Goal: Task Accomplishment & Management: Use online tool/utility

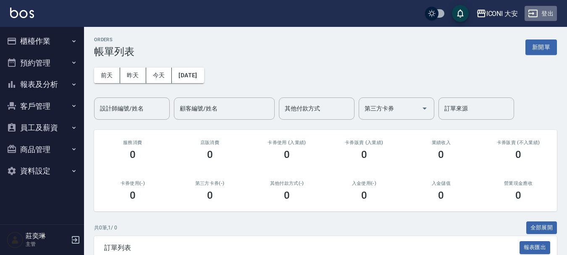
click at [550, 17] on button "登出" at bounding box center [541, 14] width 32 height 16
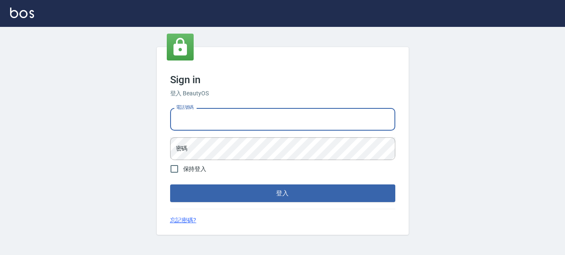
click at [210, 120] on input "電話號碼" at bounding box center [282, 119] width 225 height 23
type input "0932035730"
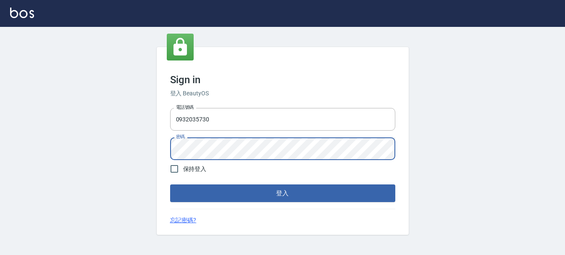
click at [170, 184] on button "登入" at bounding box center [282, 193] width 225 height 18
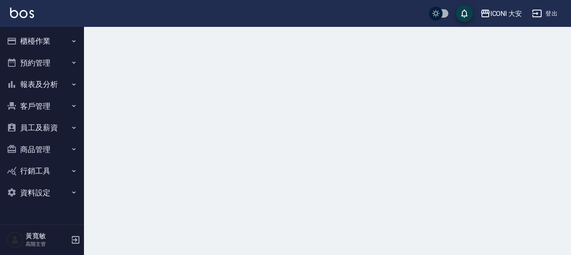
click at [76, 127] on icon "button" at bounding box center [74, 127] width 7 height 7
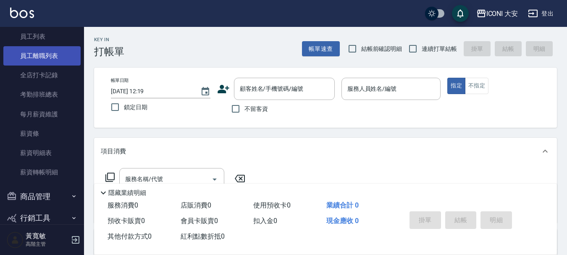
scroll to position [126, 0]
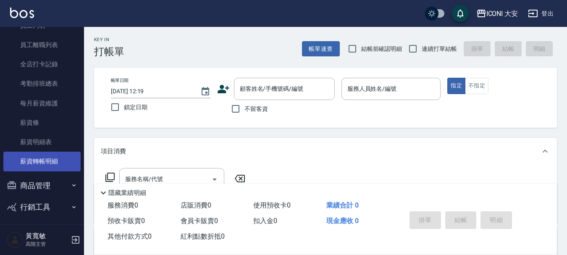
click at [54, 160] on link "薪資轉帳明細" at bounding box center [41, 161] width 77 height 19
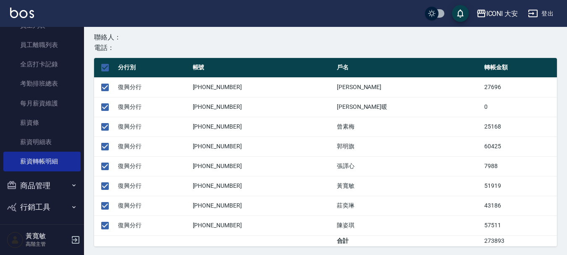
scroll to position [177, 0]
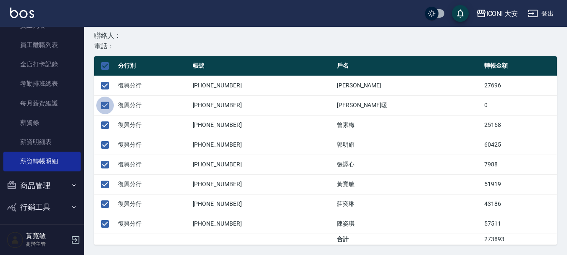
click at [104, 105] on input "checkbox" at bounding box center [105, 106] width 18 height 18
checkbox input "false"
click at [102, 184] on input "checkbox" at bounding box center [105, 185] width 18 height 18
checkbox input "false"
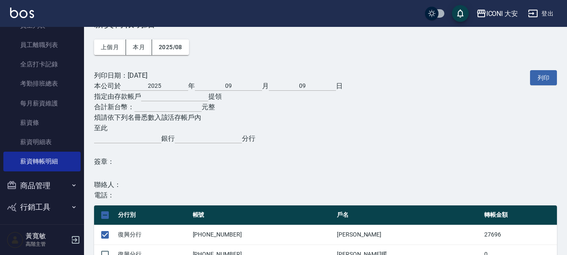
scroll to position [9, 0]
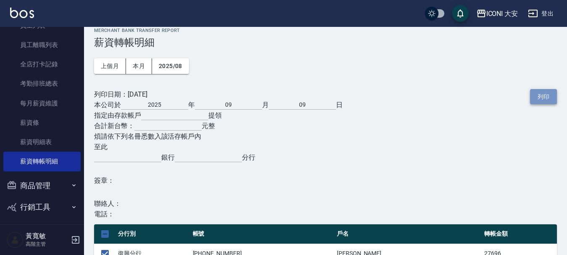
click at [544, 95] on button "列印" at bounding box center [543, 97] width 27 height 16
click at [542, 14] on button "登出" at bounding box center [541, 14] width 32 height 16
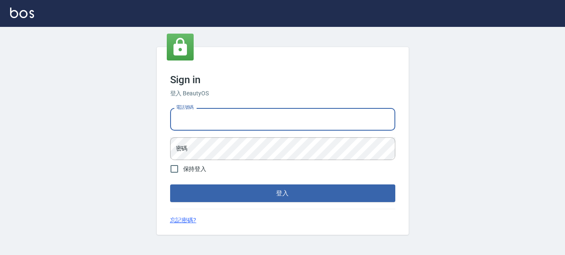
click at [181, 121] on input "電話號碼" at bounding box center [282, 119] width 225 height 23
click at [331, 124] on input "0913740201" at bounding box center [282, 119] width 225 height 23
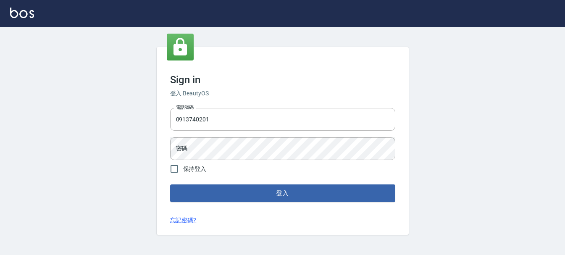
click at [248, 89] on h6 "登入 BeautyOS" at bounding box center [282, 93] width 225 height 9
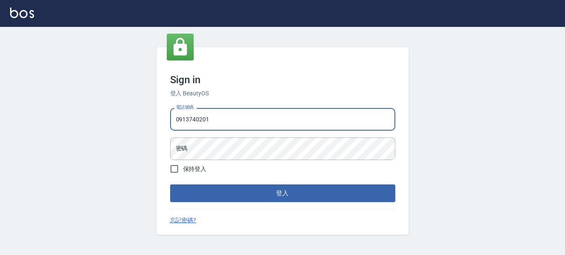
click at [232, 118] on input "0913740201" at bounding box center [282, 119] width 225 height 23
type input "0"
click at [198, 121] on input "電話號碼" at bounding box center [282, 119] width 225 height 23
type input "0932035730"
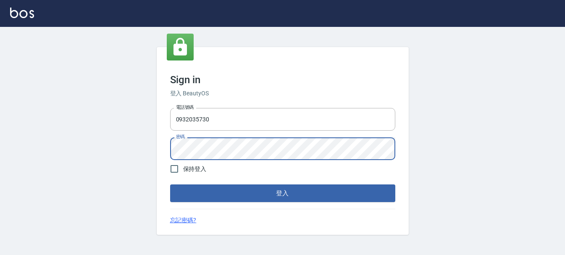
click at [170, 184] on button "登入" at bounding box center [282, 193] width 225 height 18
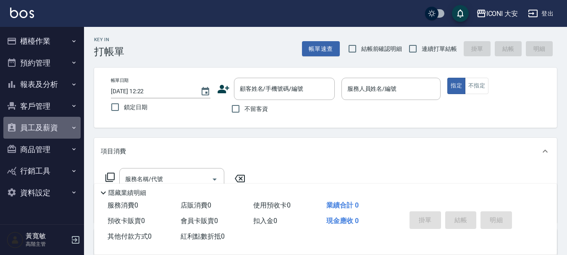
click at [71, 127] on icon "button" at bounding box center [74, 127] width 7 height 7
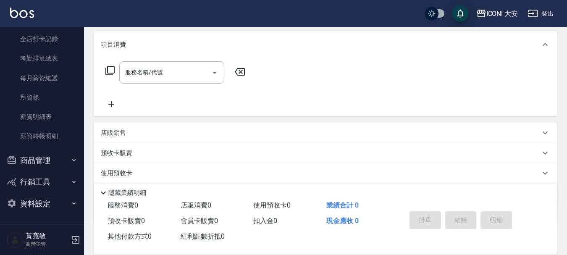
scroll to position [126, 0]
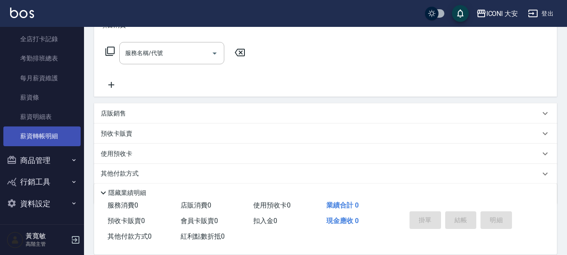
click at [55, 137] on link "薪資轉帳明細" at bounding box center [41, 135] width 77 height 19
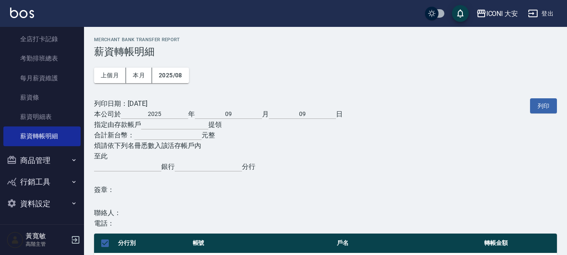
drag, startPoint x: 539, startPoint y: 102, endPoint x: 443, endPoint y: 222, distance: 153.6
click at [539, 102] on button "列印" at bounding box center [543, 106] width 27 height 16
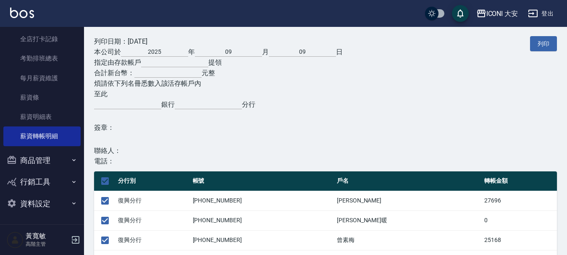
scroll to position [168, 0]
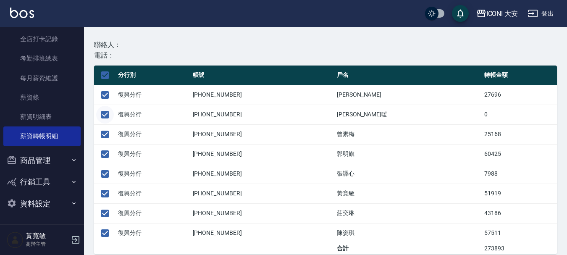
click at [106, 115] on input "checkbox" at bounding box center [105, 115] width 18 height 18
checkbox input "false"
click at [104, 193] on input "checkbox" at bounding box center [105, 194] width 18 height 18
checkbox input "false"
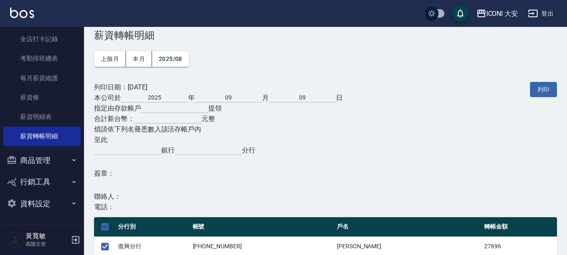
scroll to position [0, 0]
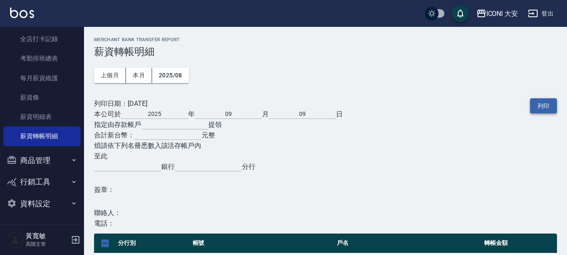
click at [546, 109] on button "列印" at bounding box center [543, 106] width 27 height 16
click at [550, 11] on button "登出" at bounding box center [541, 14] width 32 height 16
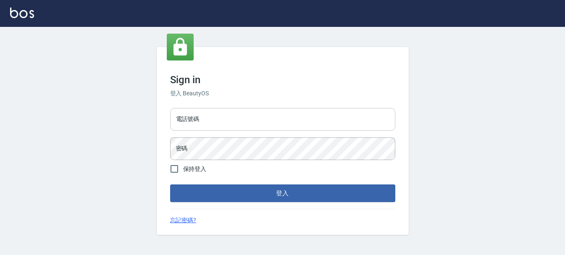
drag, startPoint x: 0, startPoint y: 0, endPoint x: 284, endPoint y: 116, distance: 306.9
click at [284, 116] on input "電話號碼" at bounding box center [282, 119] width 225 height 23
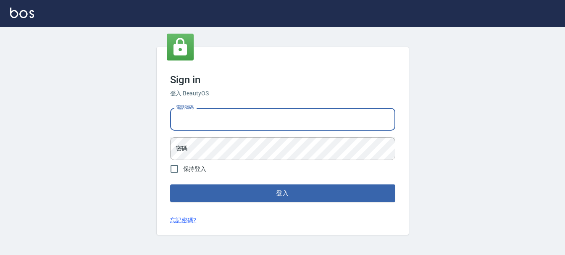
type input "0913740201"
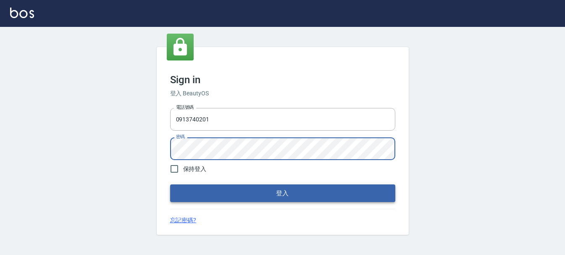
click at [281, 198] on button "登入" at bounding box center [282, 193] width 225 height 18
